Goal: Find specific page/section

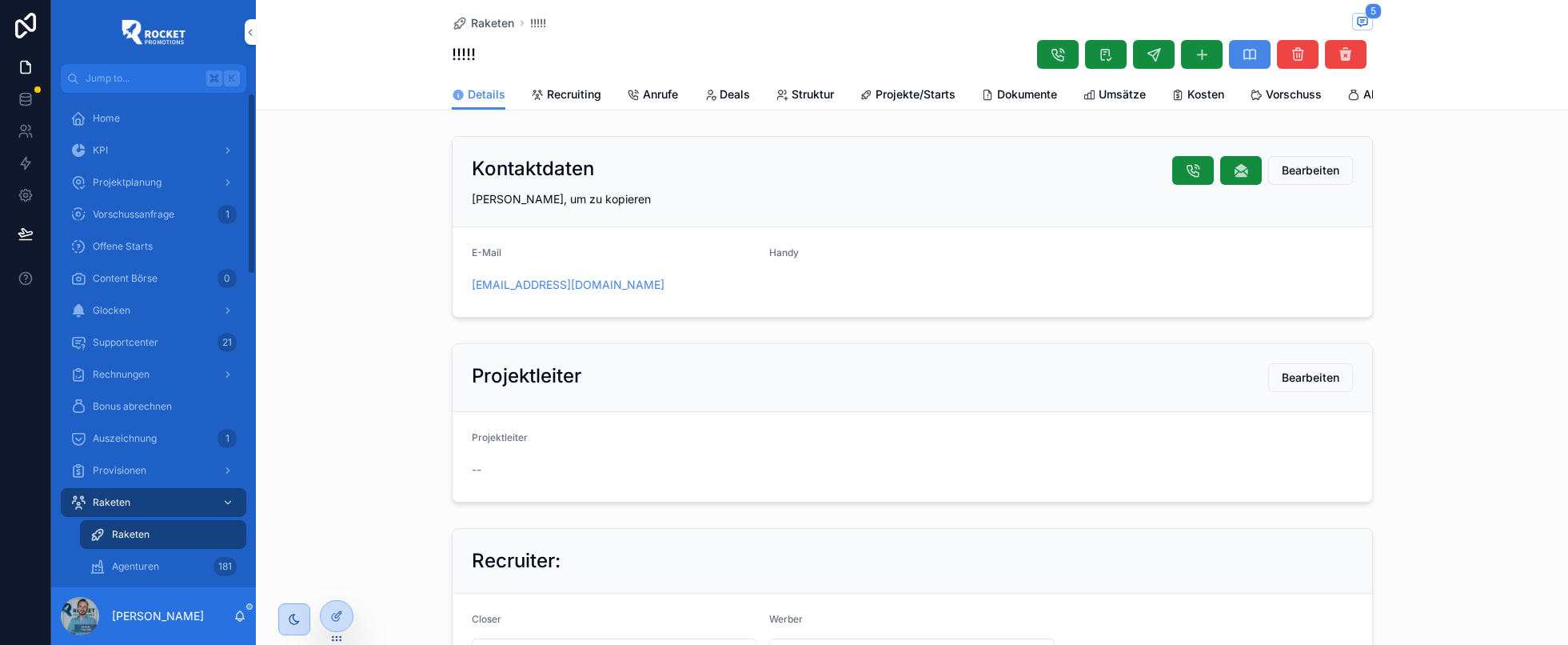
scroll to position [62, 0]
click at [131, 180] on span "Projektplanung" at bounding box center [126, 182] width 68 height 13
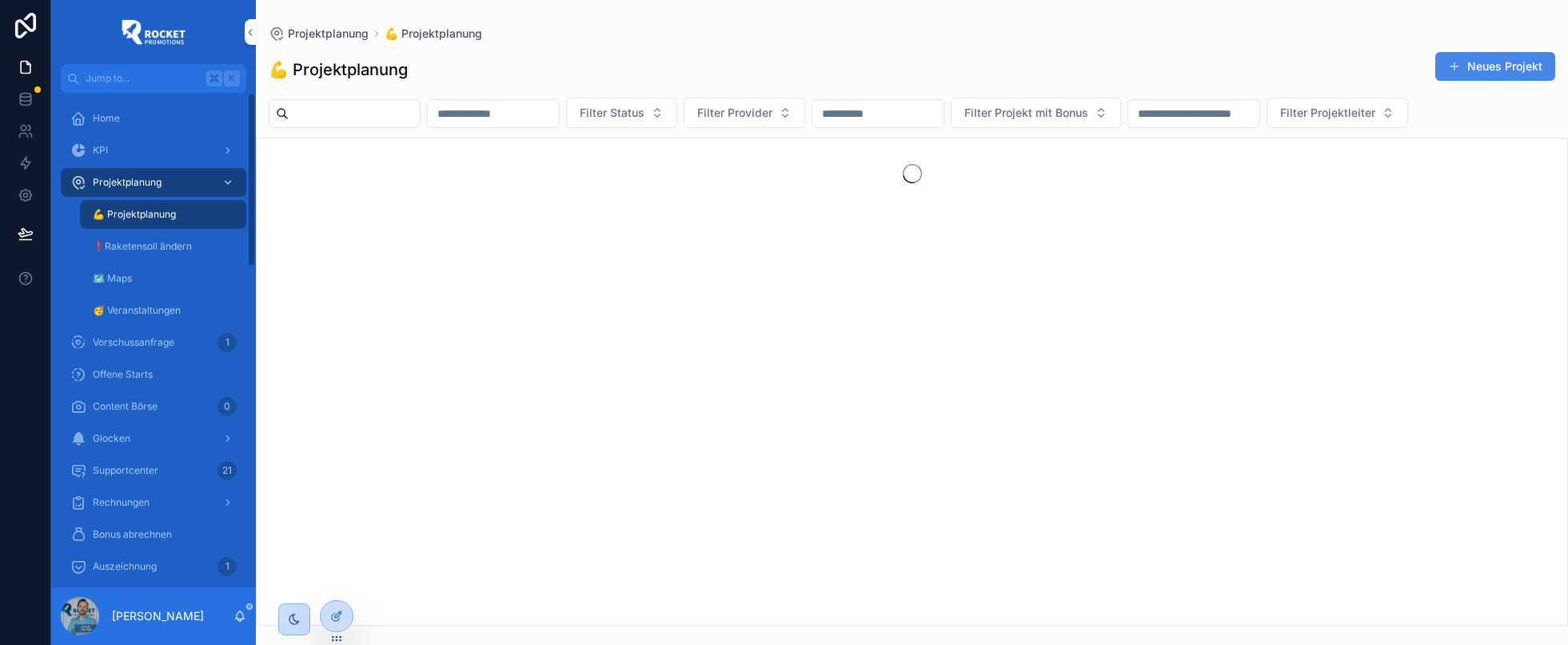
click at [338, 115] on input "scrollable content" at bounding box center [353, 114] width 131 height 23
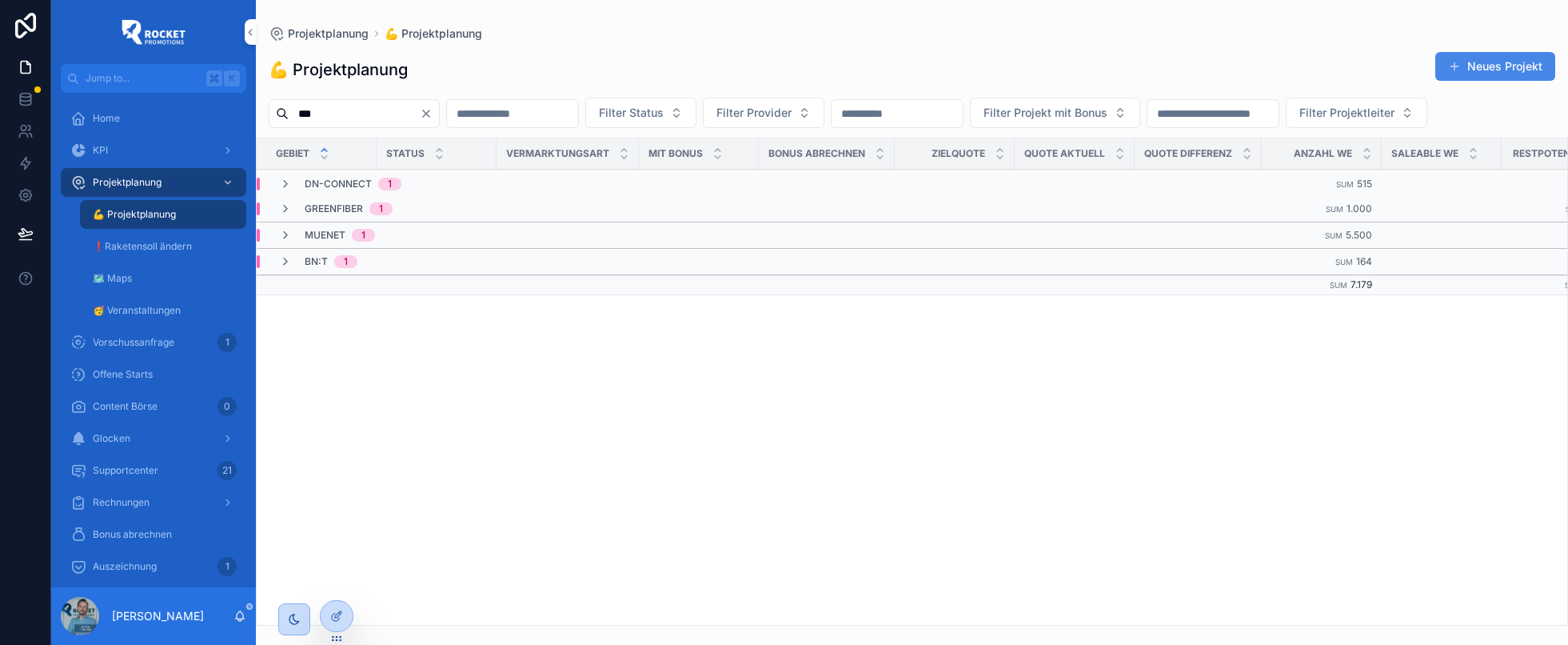
type input "***"
click at [286, 234] on icon "scrollable content" at bounding box center [285, 235] width 13 height 13
click at [298, 260] on icon "scrollable content" at bounding box center [298, 261] width 13 height 13
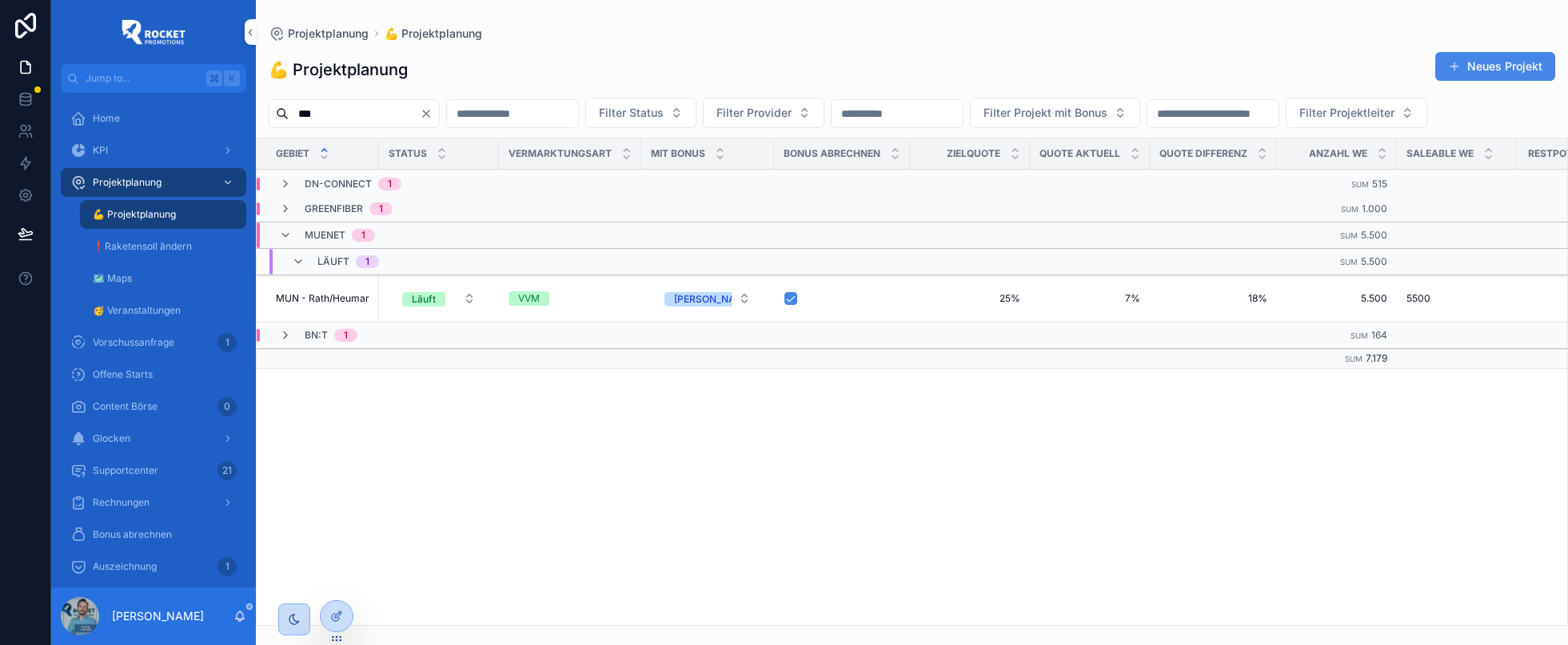
click at [356, 296] on span "MUN - Rath/Heumar" at bounding box center [322, 298] width 94 height 13
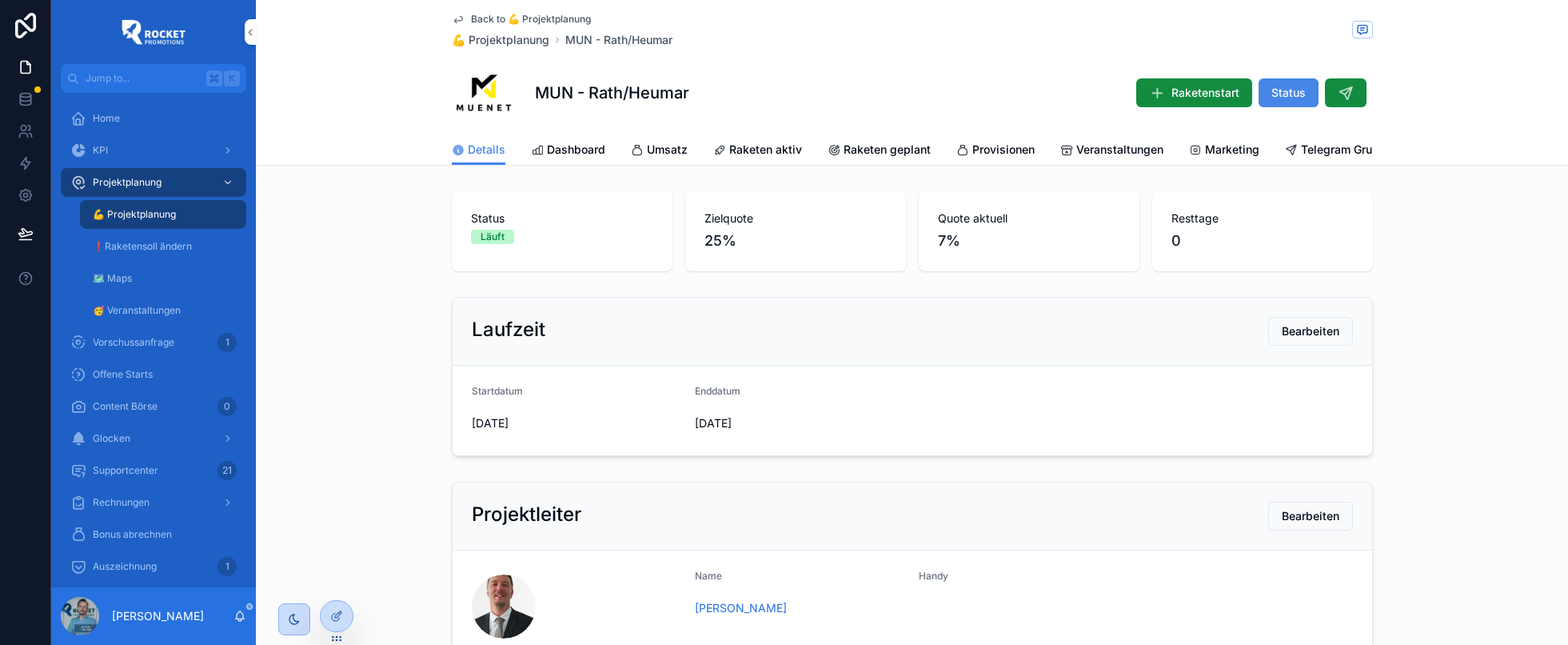
drag, startPoint x: 291, startPoint y: 616, endPoint x: 717, endPoint y: 489, distance: 444.5
click at [291, 616] on icon "scrollable content" at bounding box center [294, 619] width 13 height 13
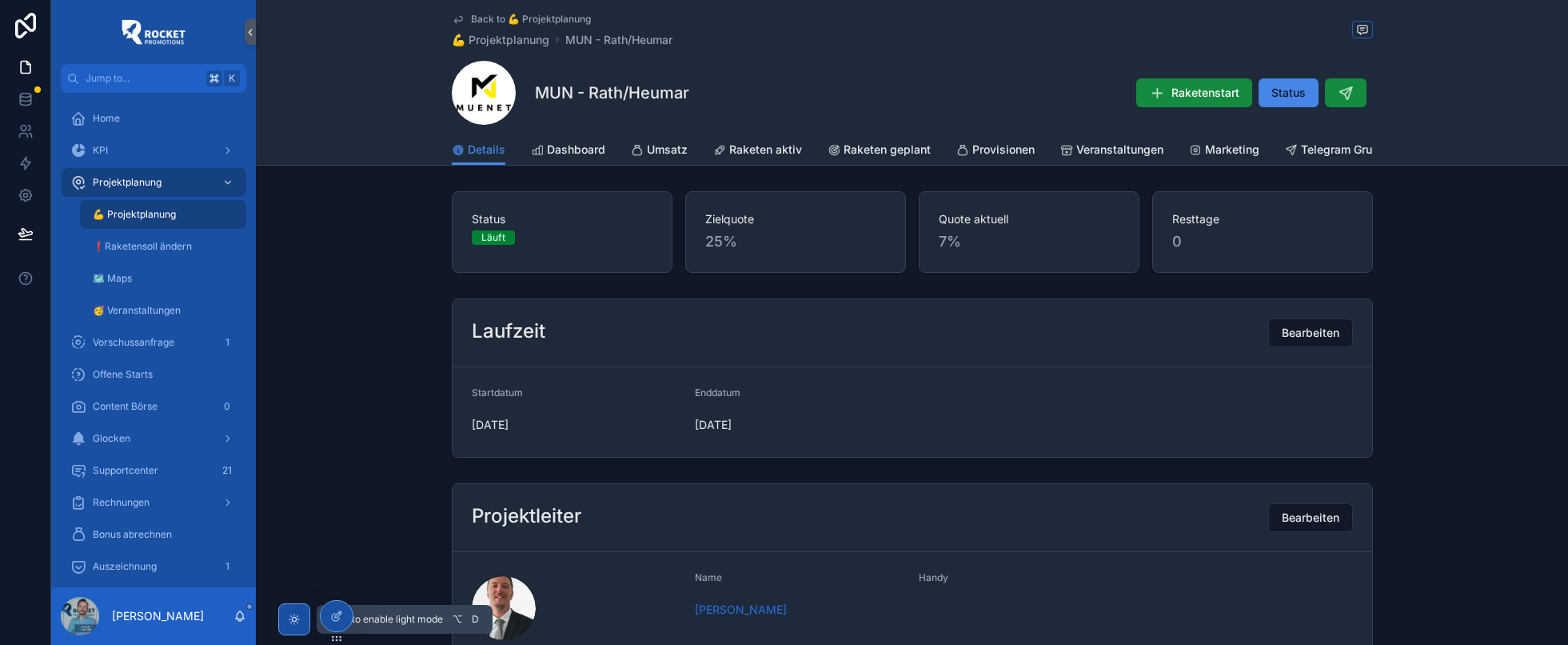
scroll to position [0, 18]
click at [1343, 148] on span "Telegram Gruppe" at bounding box center [1329, 149] width 92 height 16
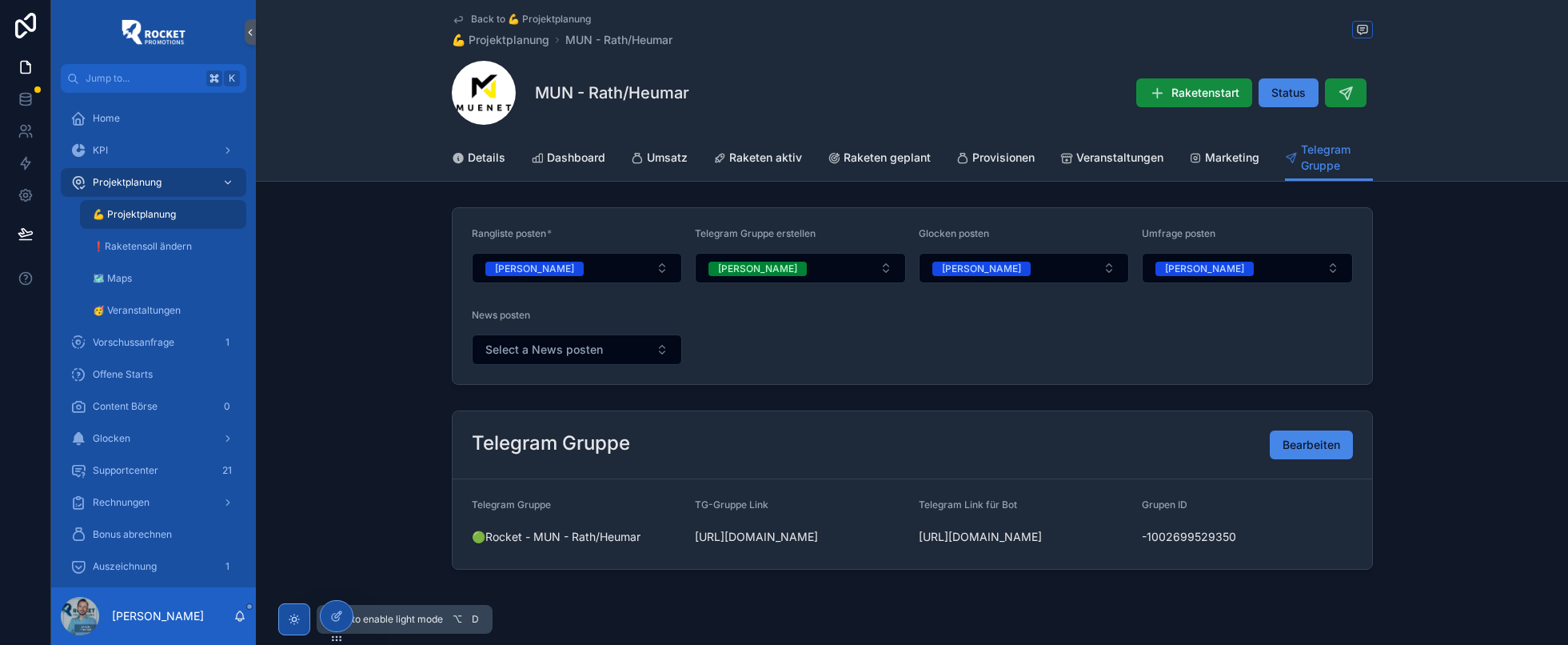
click at [583, 346] on span "Select a News posten" at bounding box center [544, 349] width 118 height 16
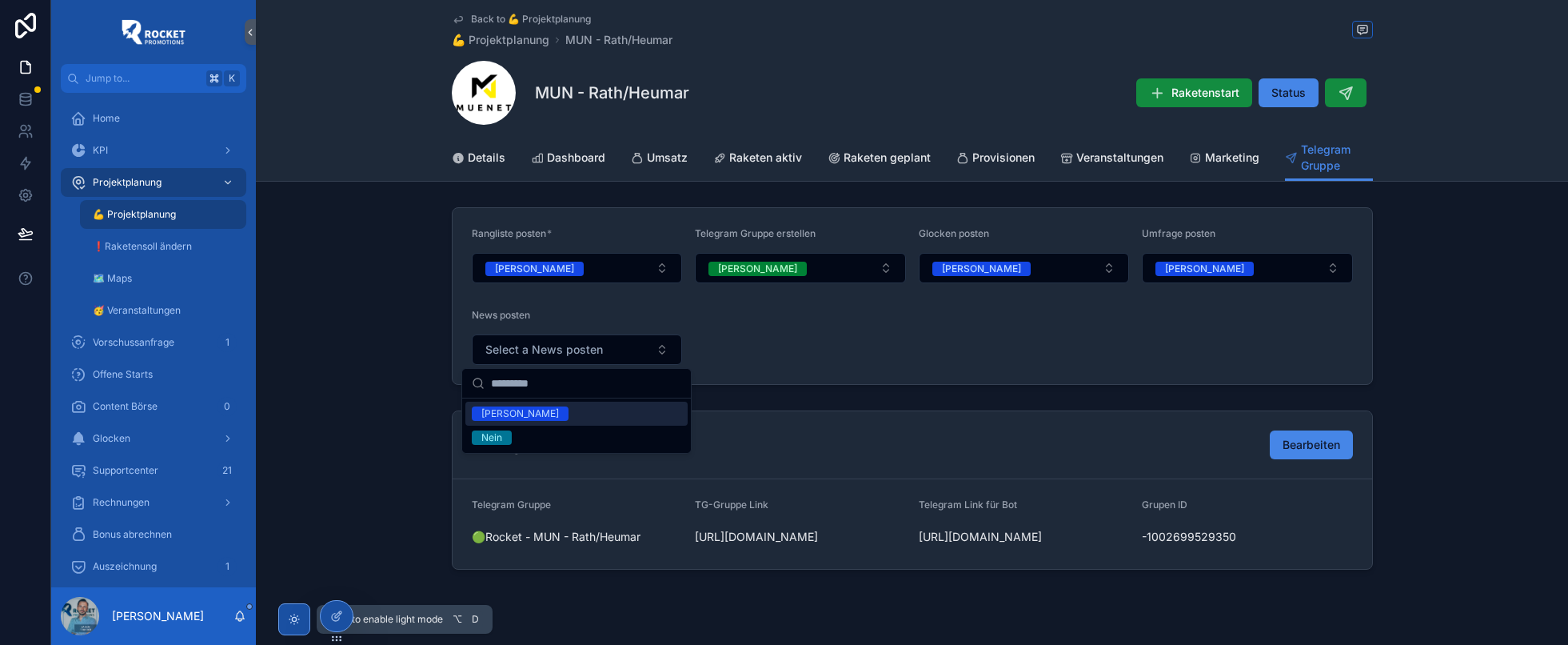
click at [535, 413] on div "[PERSON_NAME]" at bounding box center [576, 414] width 223 height 24
